Goal: Information Seeking & Learning: Learn about a topic

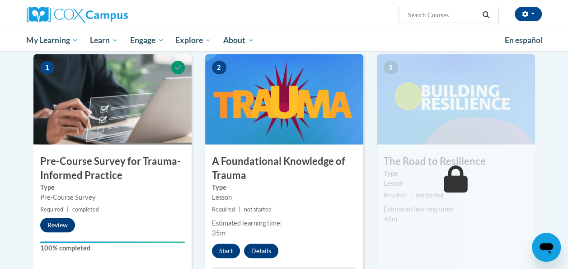
scroll to position [182, 0]
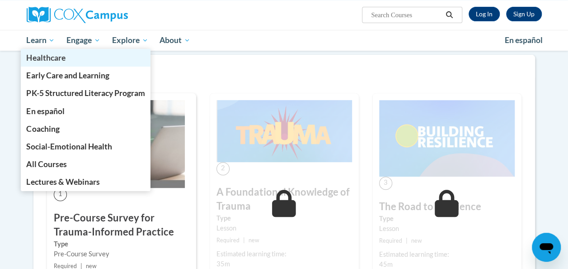
scroll to position [182, 0]
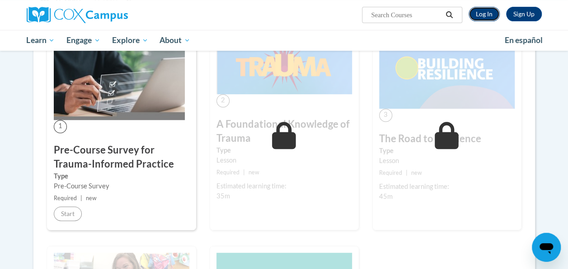
click at [479, 14] on link "Log In" at bounding box center [484, 14] width 31 height 14
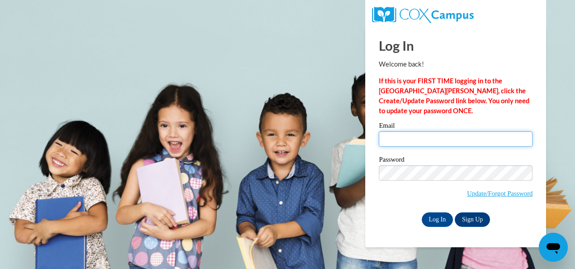
click at [390, 139] on input "Email" at bounding box center [456, 138] width 154 height 15
type input "[EMAIL_ADDRESS][DOMAIN_NAME]"
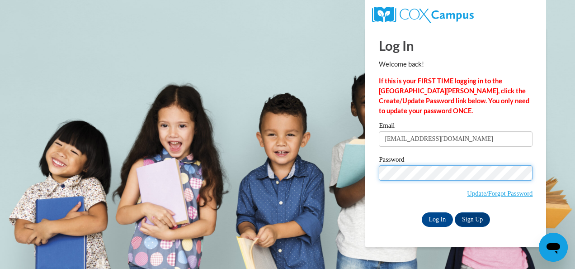
click at [422, 212] on input "Log In" at bounding box center [438, 219] width 32 height 14
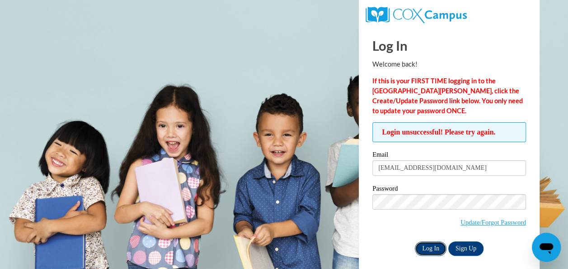
click at [427, 250] on input "Log In" at bounding box center [431, 248] width 32 height 14
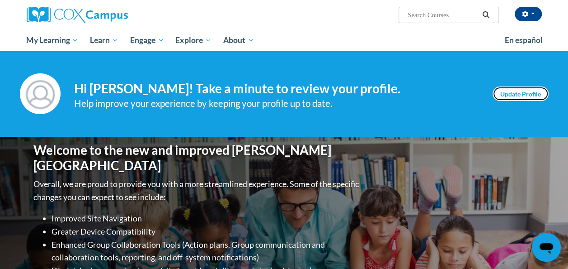
click at [504, 96] on link "Update Profile" at bounding box center [521, 93] width 56 height 14
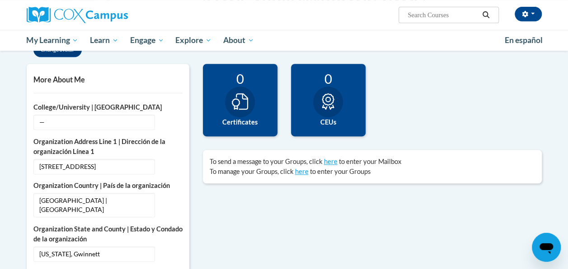
scroll to position [196, 0]
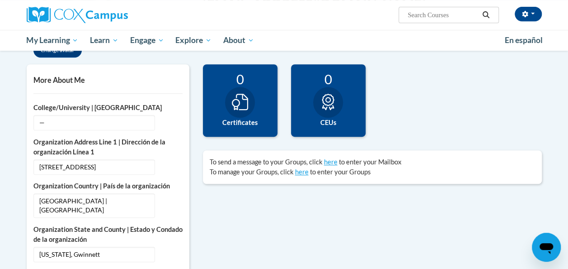
click at [250, 104] on div at bounding box center [240, 102] width 30 height 31
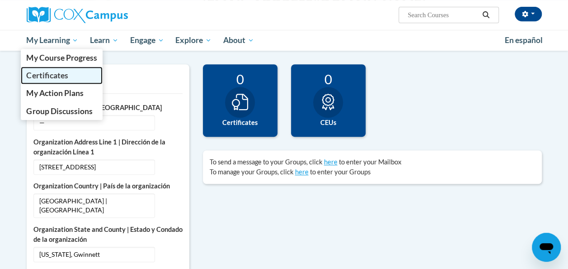
click at [53, 72] on span "Certificates" at bounding box center [47, 75] width 42 height 9
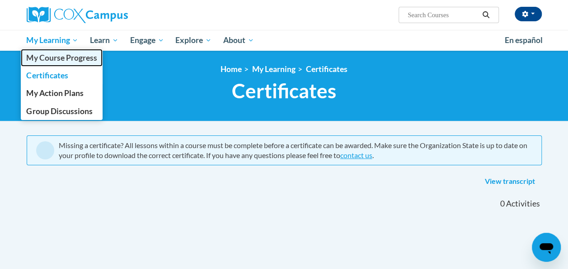
click at [70, 50] on link "My Course Progress" at bounding box center [62, 58] width 82 height 18
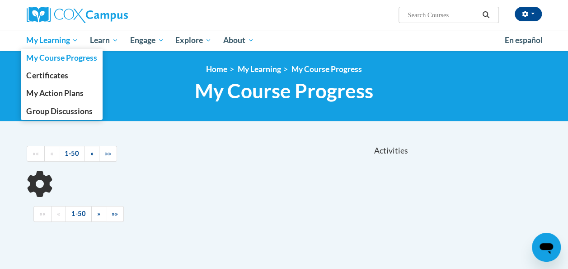
click at [75, 41] on span "My Learning" at bounding box center [52, 40] width 52 height 11
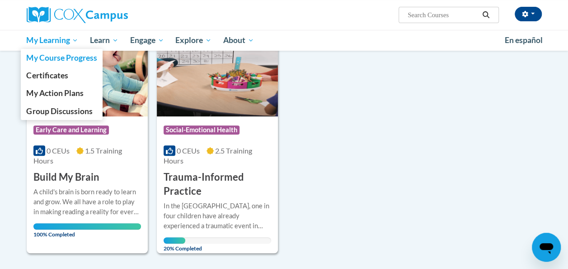
scroll to position [139, 0]
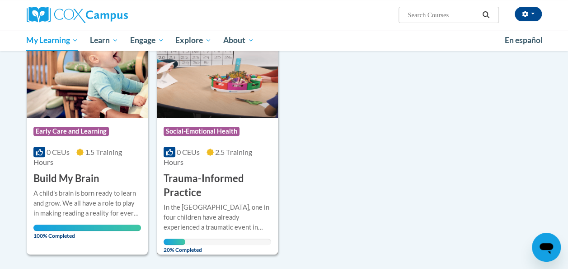
click at [244, 179] on h3 "Trauma-Informed Practice" at bounding box center [218, 185] width 108 height 28
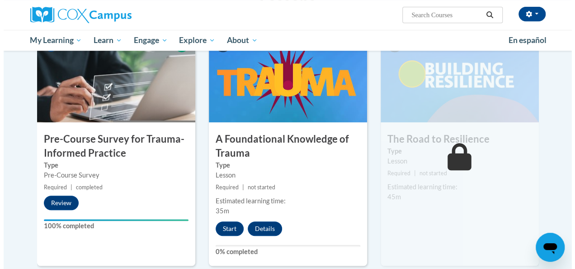
scroll to position [205, 0]
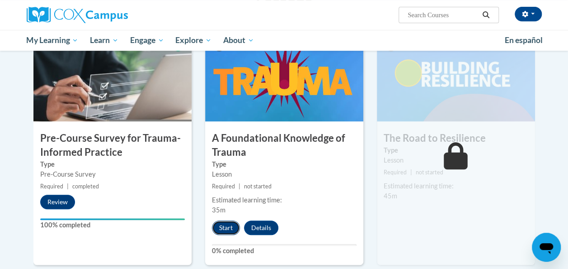
click at [229, 233] on button "Start" at bounding box center [226, 227] width 28 height 14
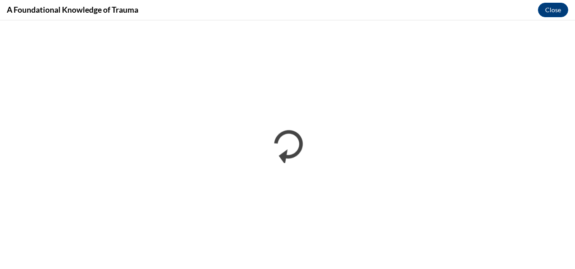
scroll to position [0, 0]
